Goal: Book appointment/travel/reservation

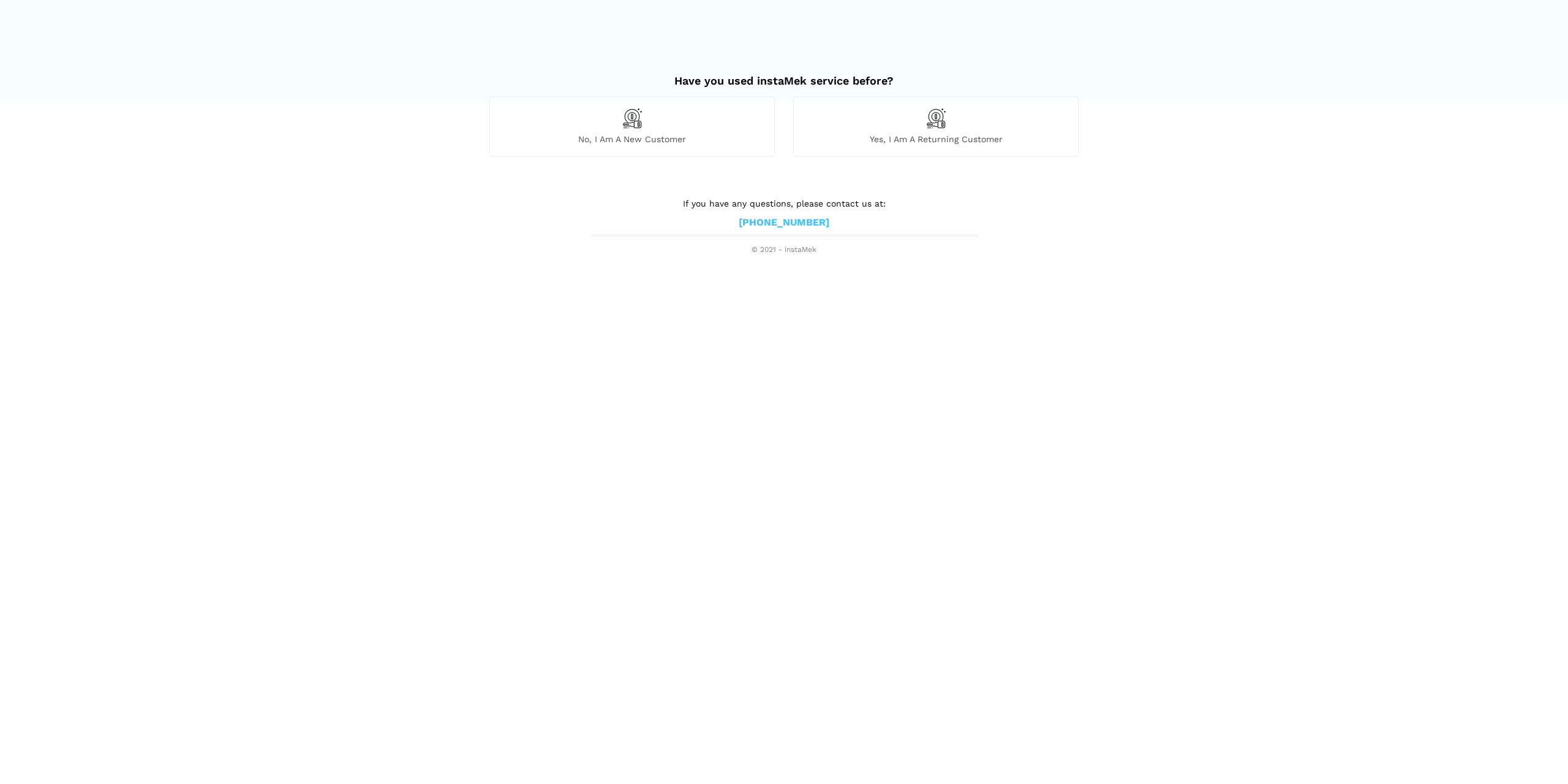
click at [664, 132] on div "No, I am a new customer" at bounding box center [632, 126] width 285 height 60
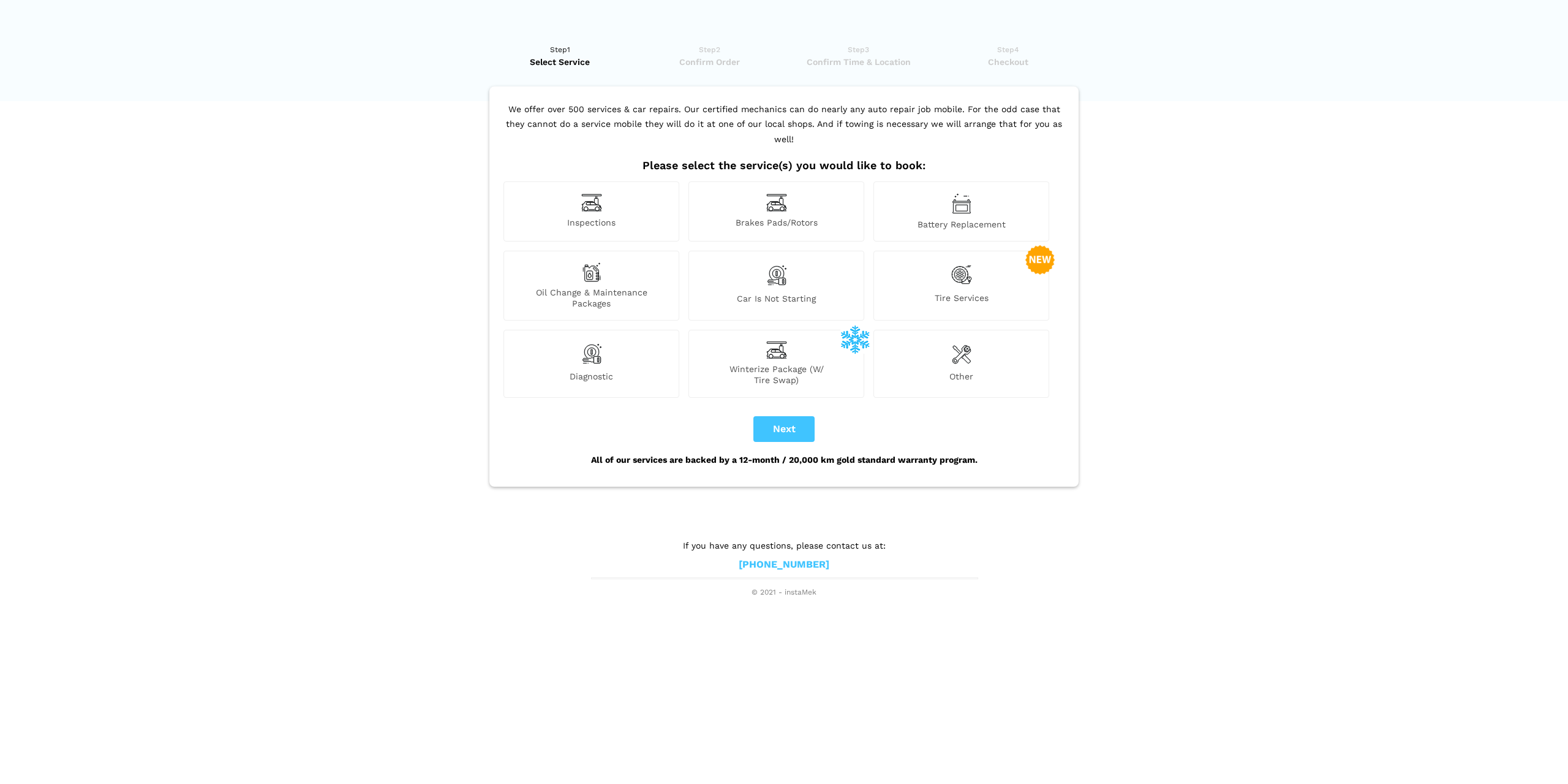
click at [970, 292] on span "Tire Services" at bounding box center [961, 300] width 174 height 16
click at [805, 416] on button "Next" at bounding box center [784, 429] width 62 height 26
checkbox input "true"
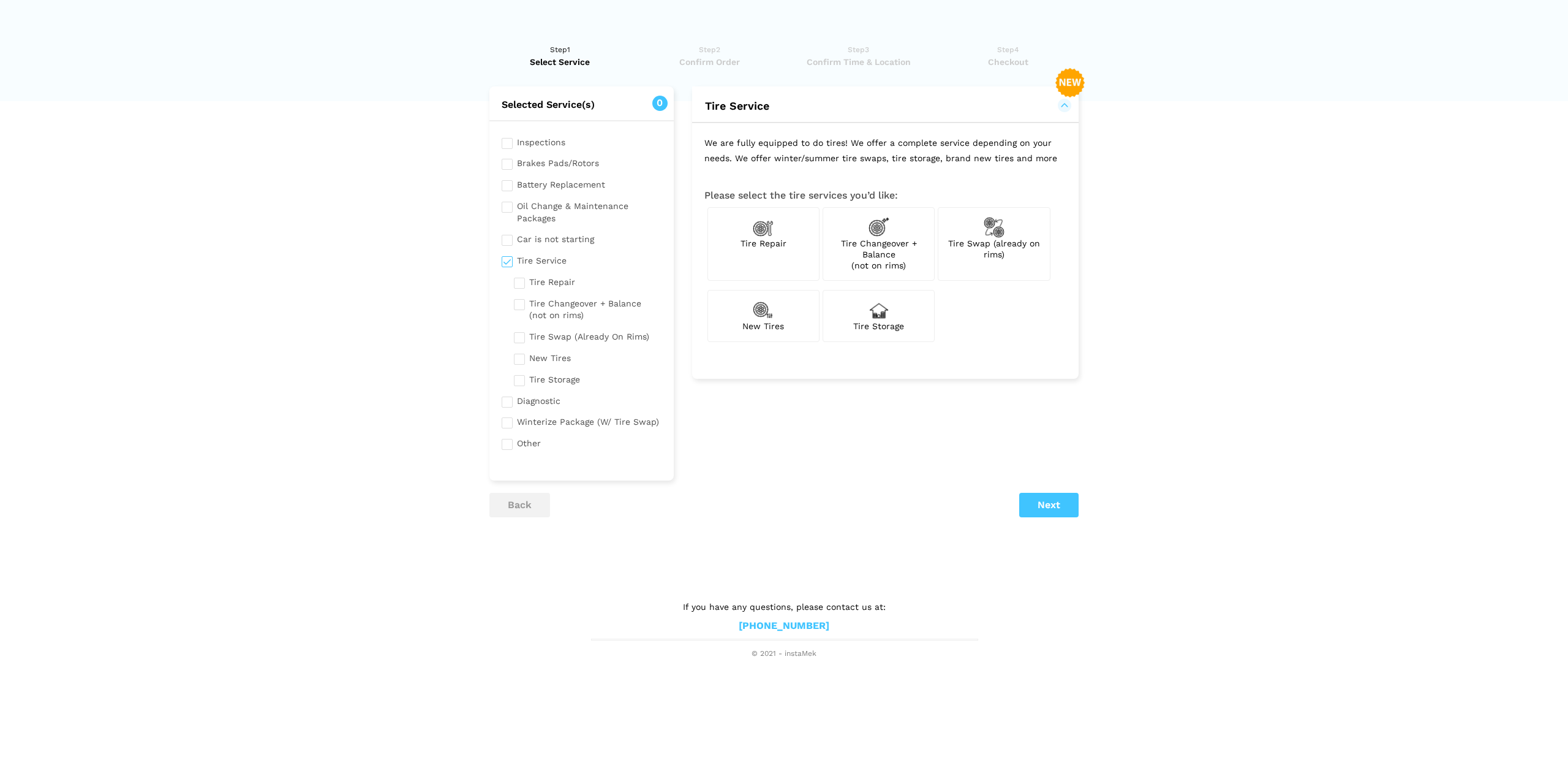
click at [916, 262] on div "Tire Changeover + Balance (not on rims)" at bounding box center [879, 244] width 112 height 74
checkbox input "true"
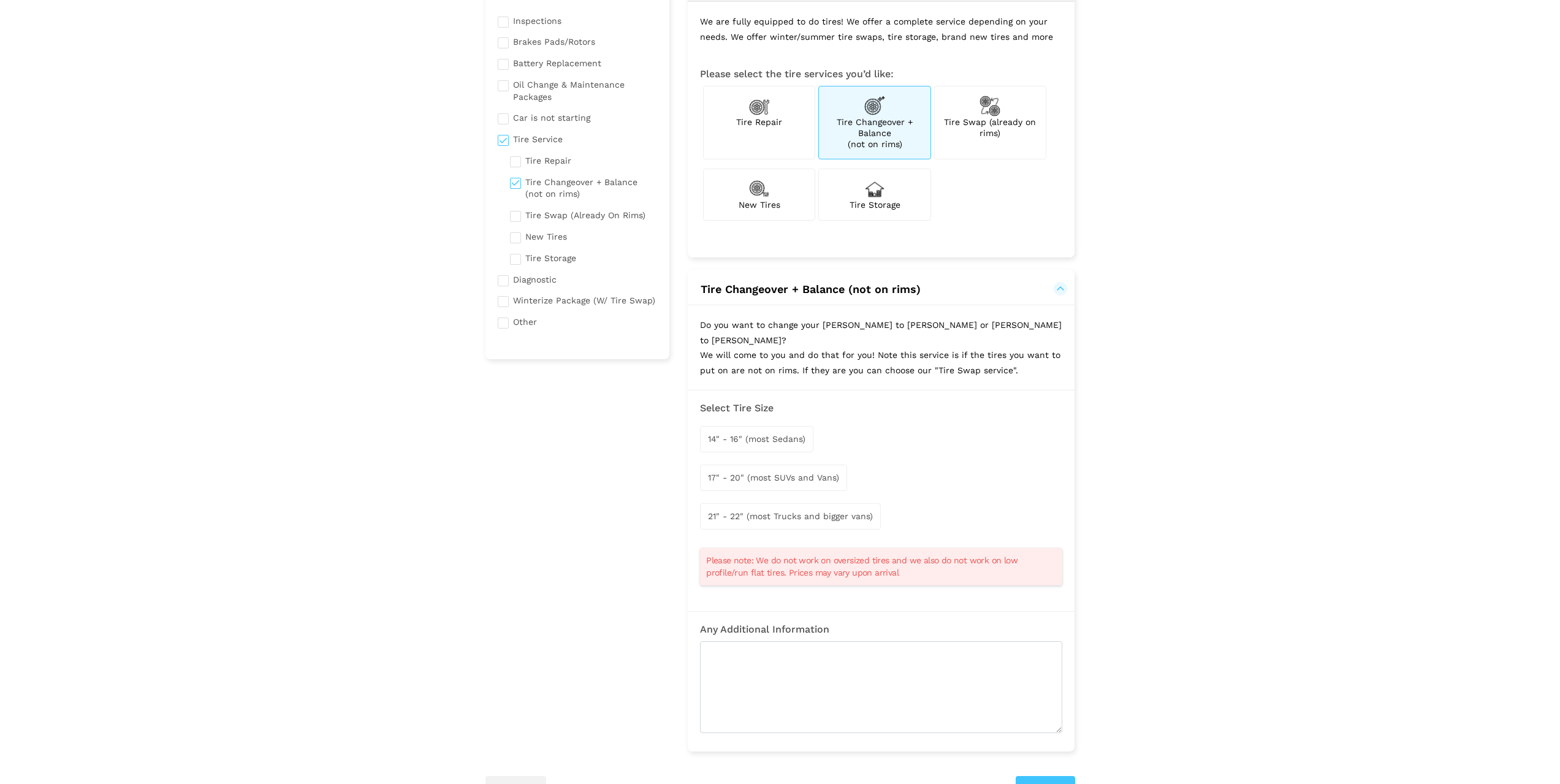
scroll to position [122, 0]
click at [806, 471] on span "17" - 20" (most SUVs and Vans)" at bounding box center [773, 476] width 131 height 9
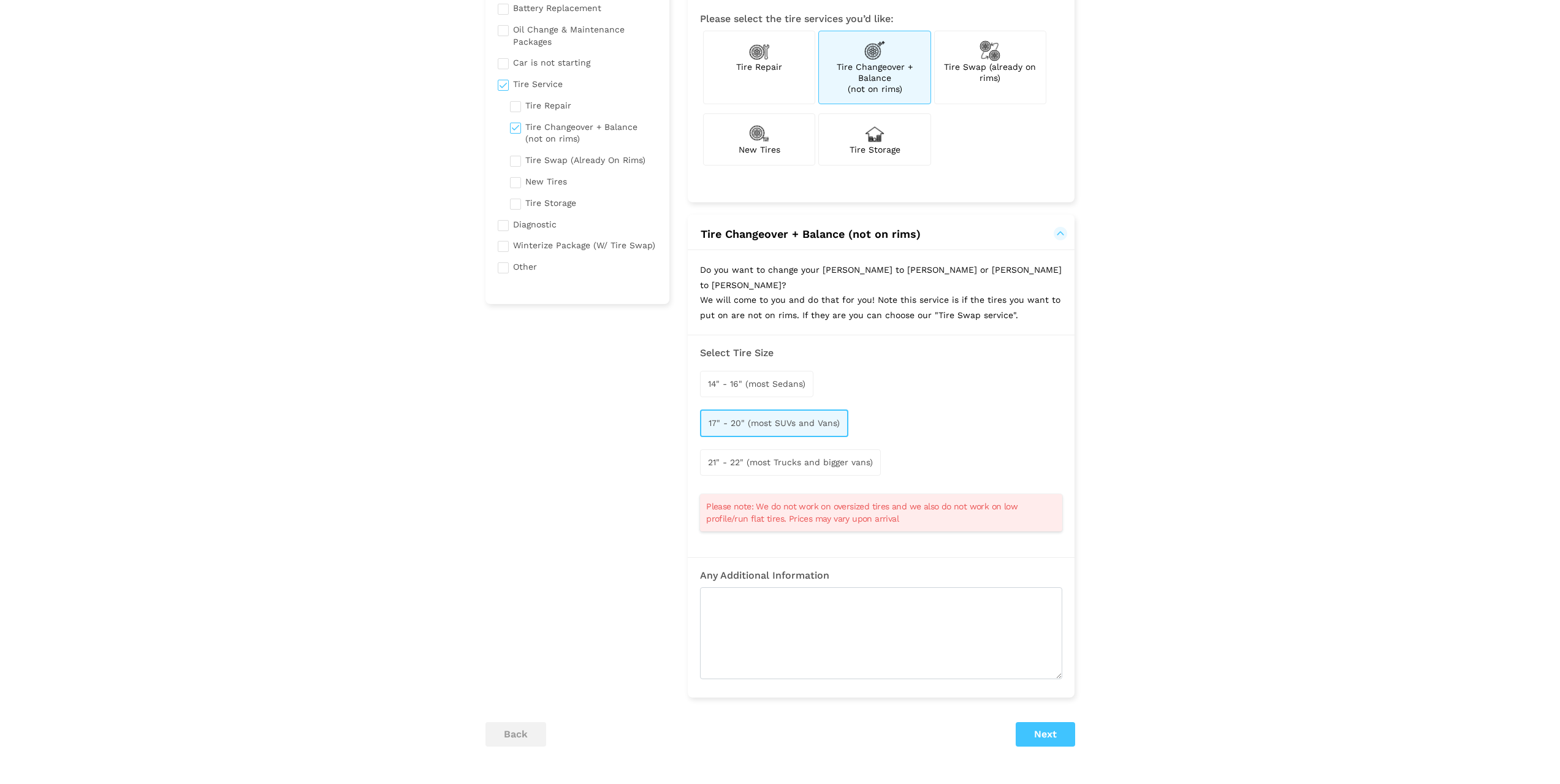
scroll to position [184, 0]
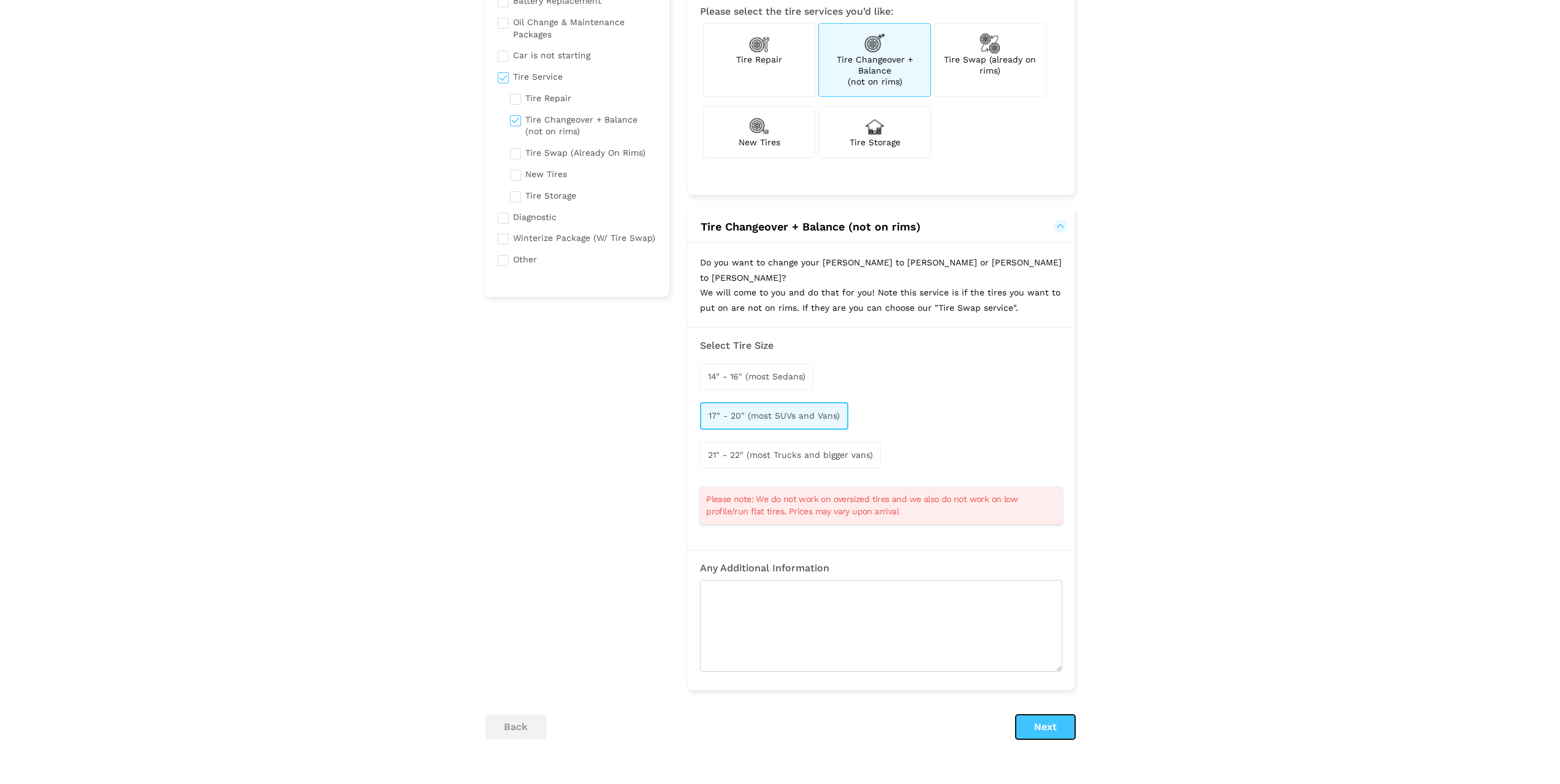
drag, startPoint x: 1042, startPoint y: 706, endPoint x: 1037, endPoint y: 699, distance: 8.6
click at [1042, 714] on button "Next" at bounding box center [1045, 727] width 60 height 24
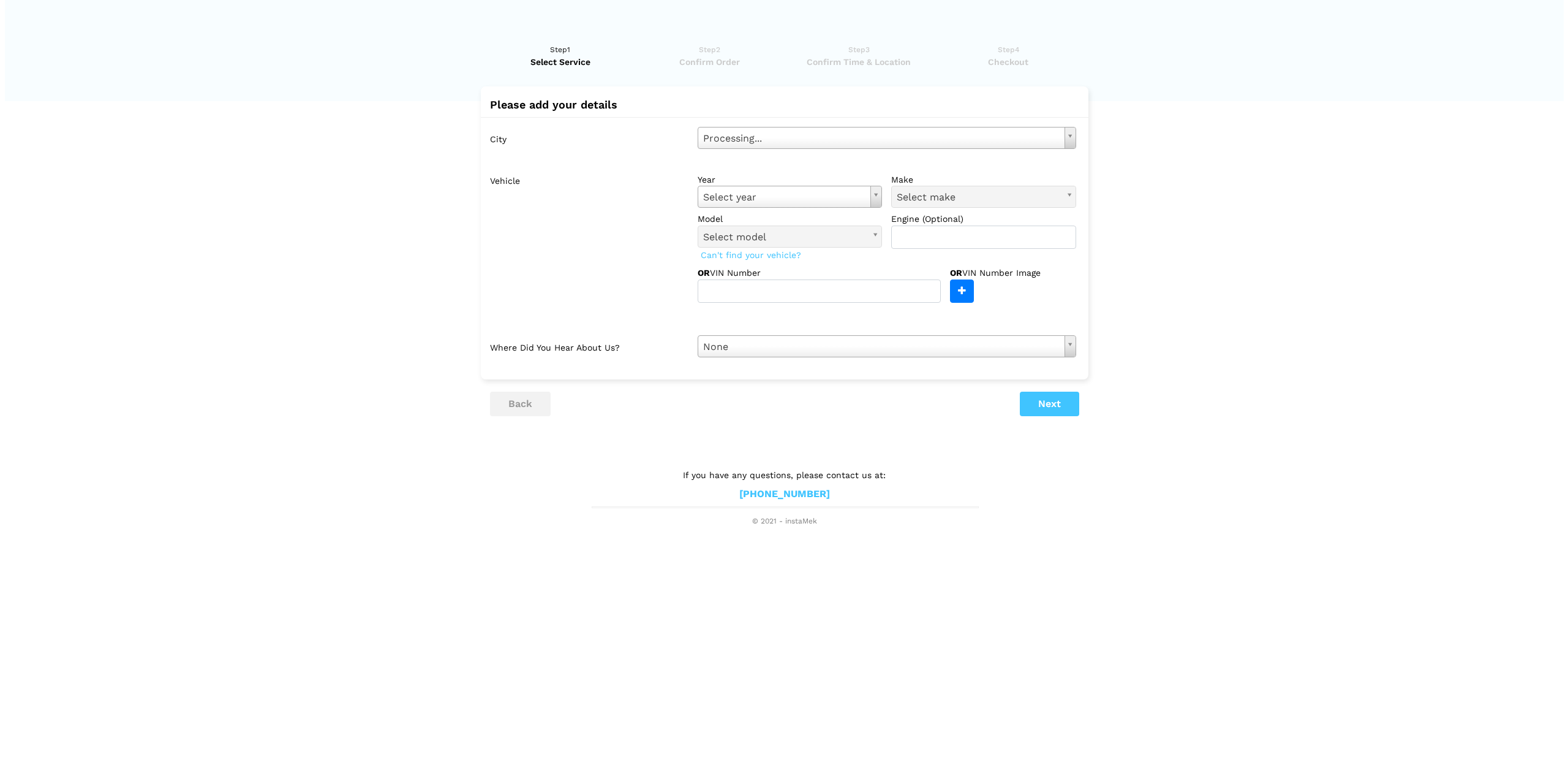
scroll to position [0, 0]
click at [832, 285] on input "text" at bounding box center [819, 291] width 243 height 23
click at [811, 334] on div "City [GEOGRAPHIC_DATA][PERSON_NAME] - EDM Select city [GEOGRAPHIC_DATA]- [GEOGR…" at bounding box center [784, 242] width 608 height 250
